Goal: Task Accomplishment & Management: Manage account settings

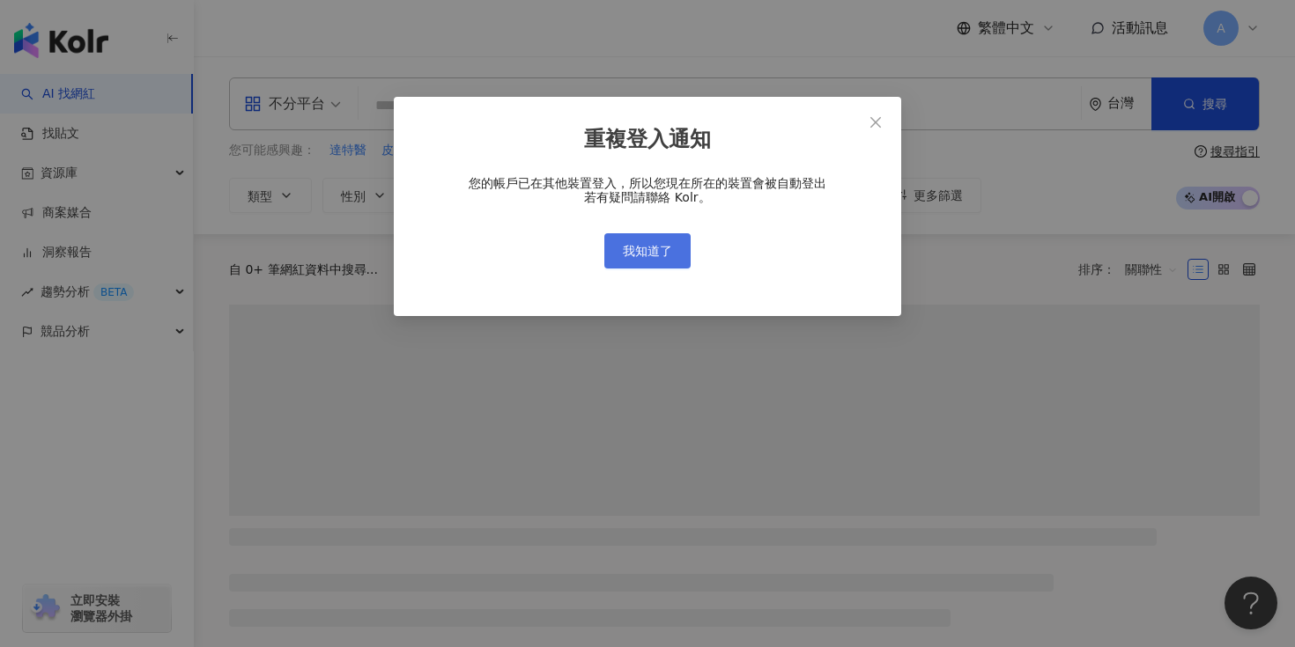
click at [643, 249] on span "我知道了" at bounding box center [647, 251] width 49 height 14
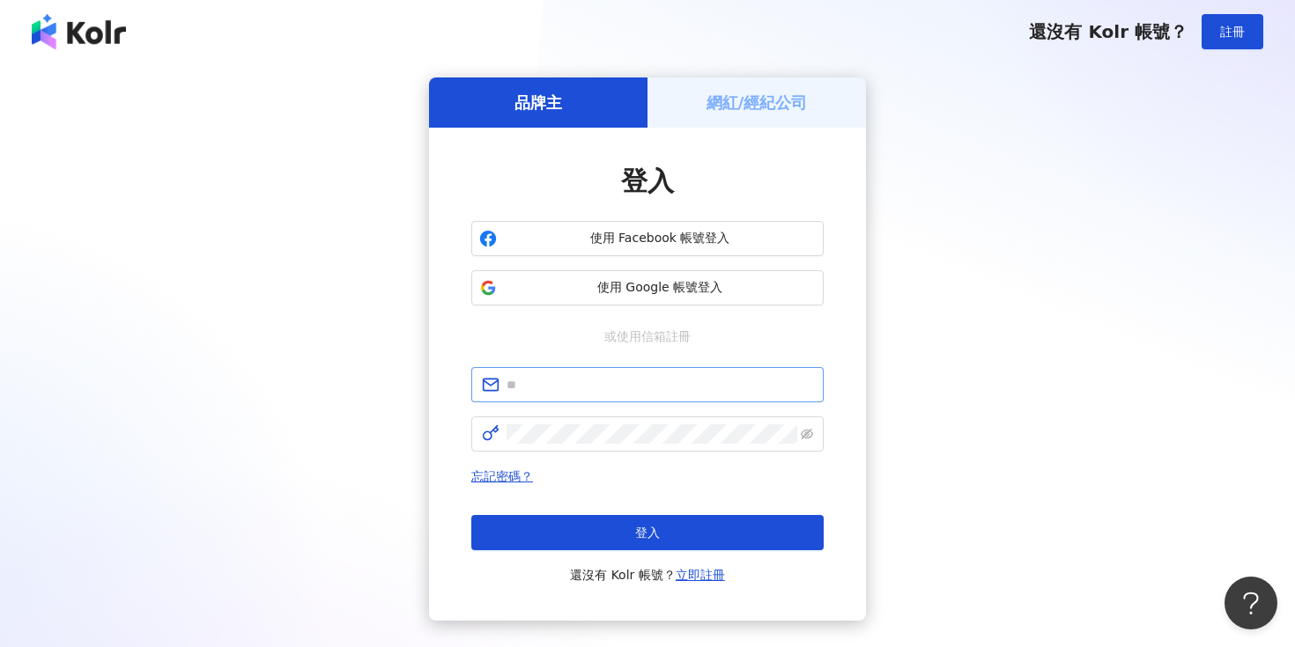
click at [718, 396] on span at bounding box center [647, 384] width 352 height 35
click at [675, 388] on input "text" at bounding box center [660, 384] width 307 height 19
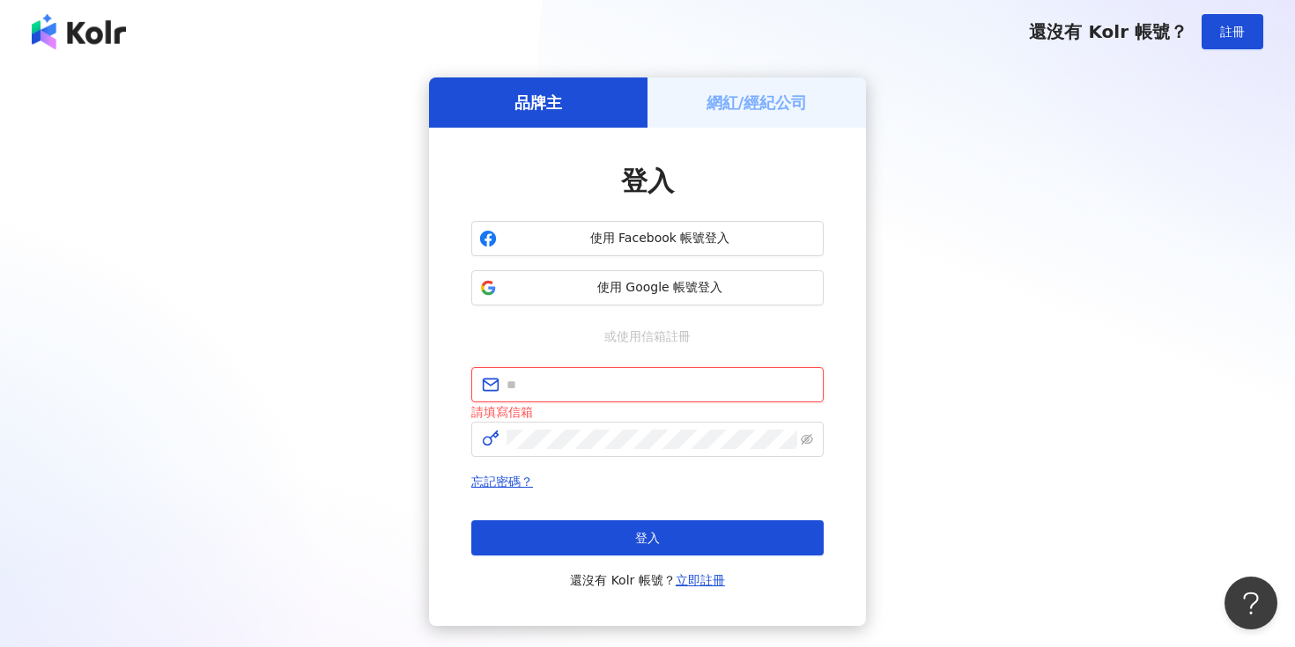
type input "**********"
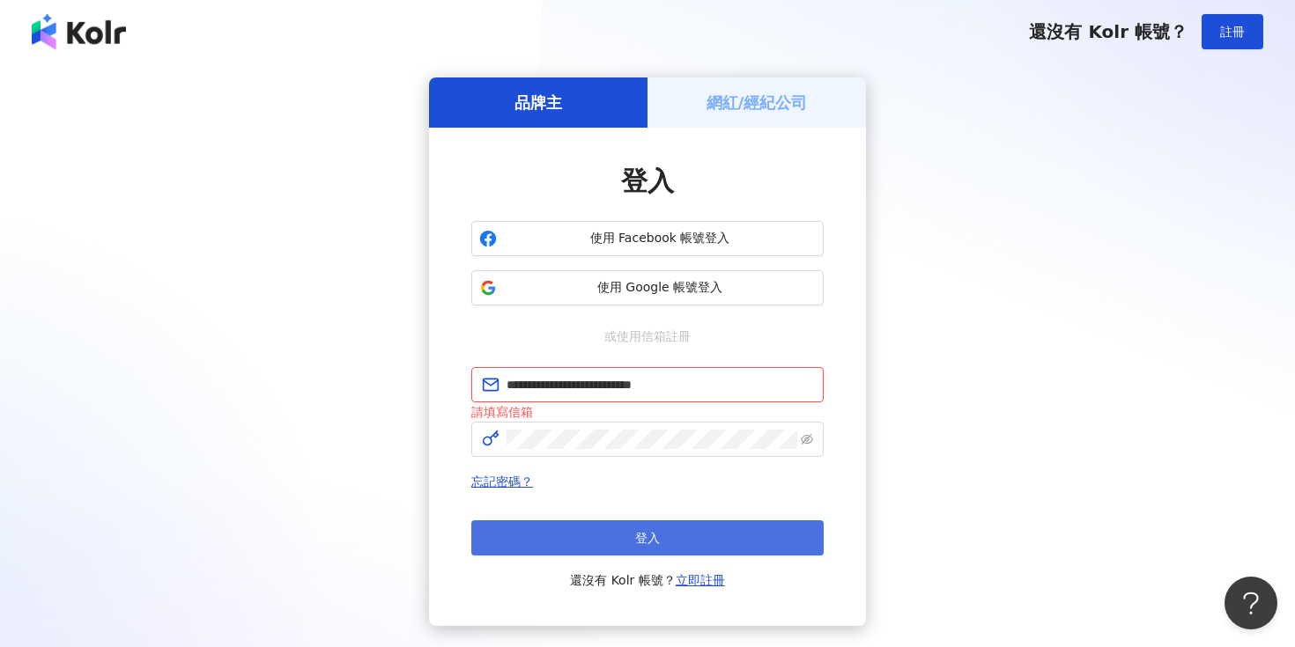
click at [670, 537] on button "登入" at bounding box center [647, 538] width 352 height 35
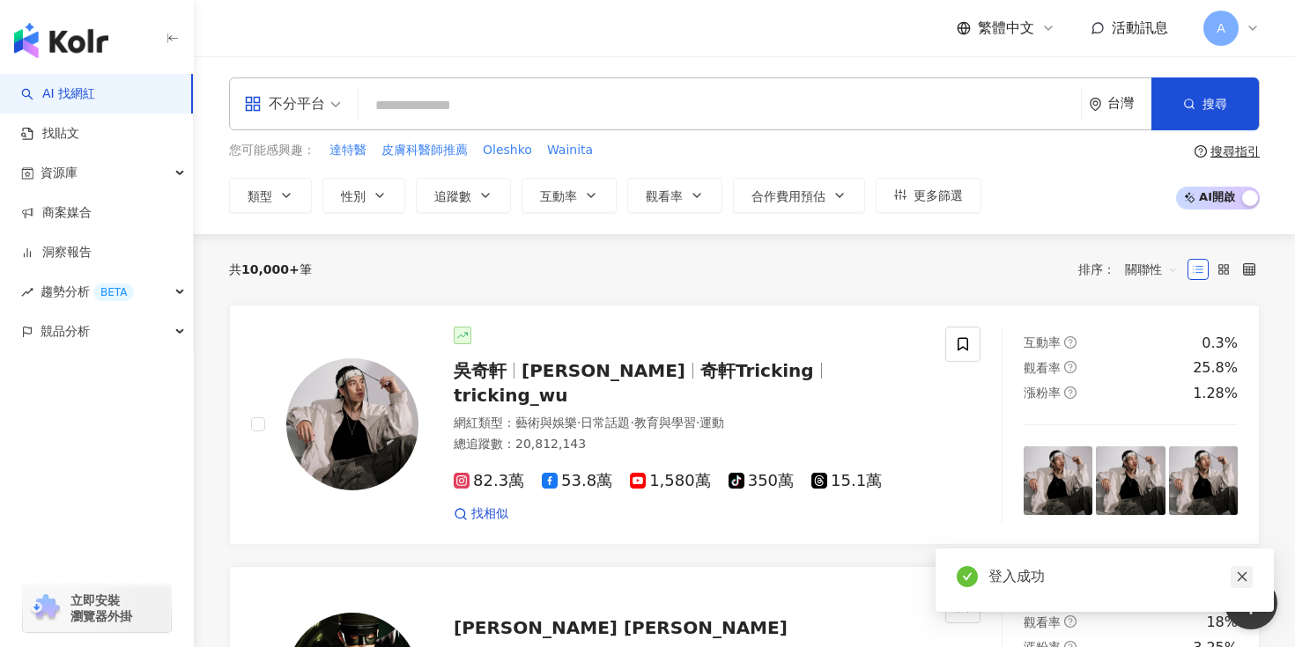
click at [1241, 575] on icon "close" at bounding box center [1242, 577] width 12 height 12
